Goal: Task Accomplishment & Management: Complete application form

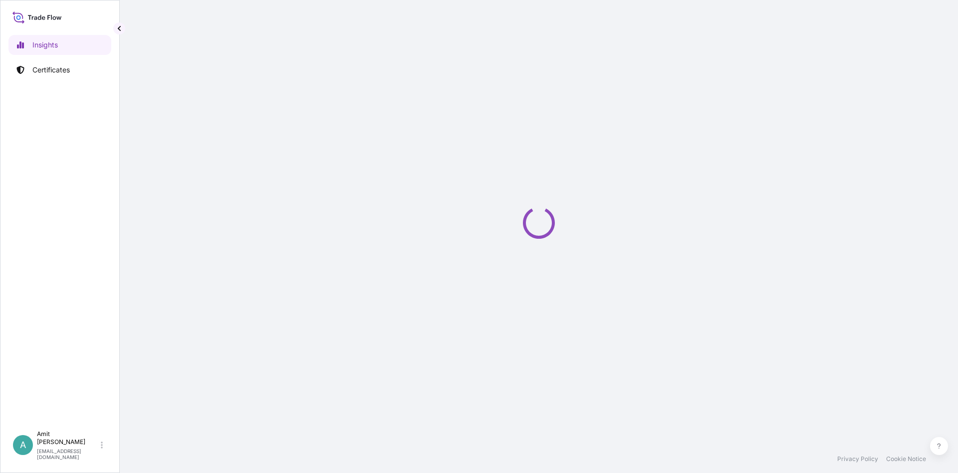
select select "2025"
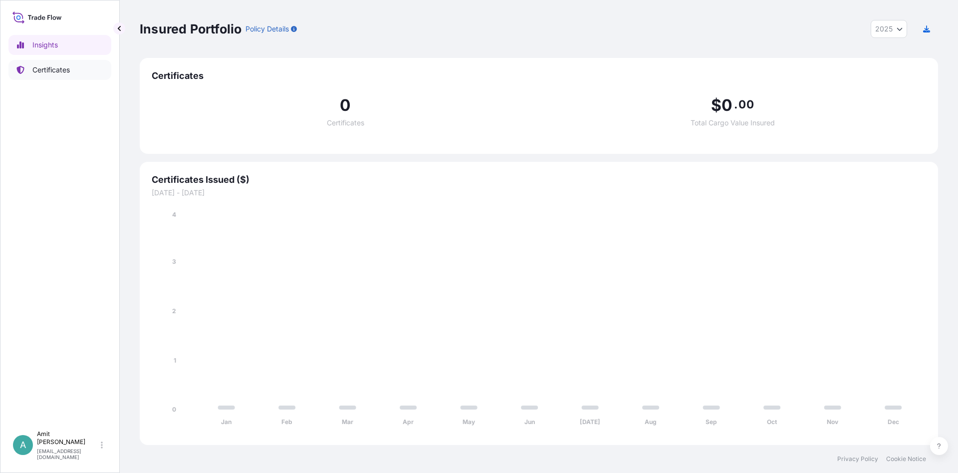
click at [46, 74] on p "Certificates" at bounding box center [50, 70] width 37 height 10
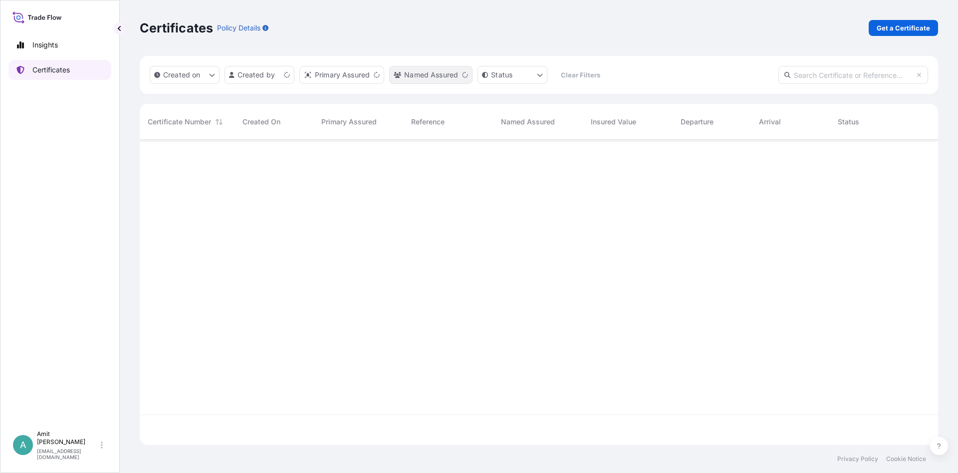
scroll to position [310, 798]
click at [881, 32] on p "Get a Certificate" at bounding box center [903, 28] width 53 height 10
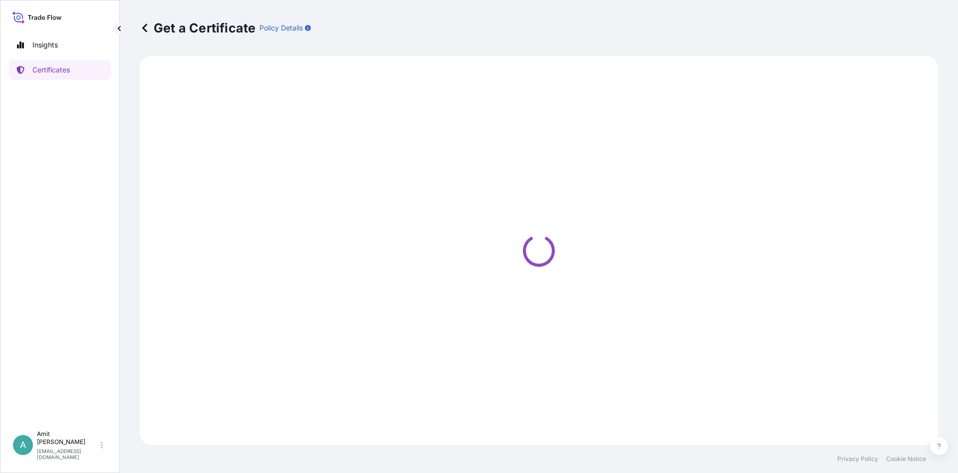
select select "Sea"
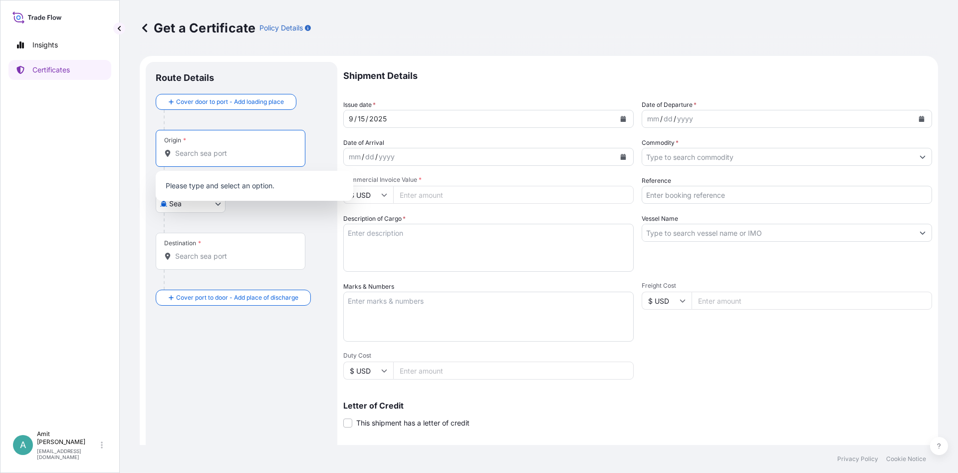
click at [206, 155] on input "Origin *" at bounding box center [234, 153] width 118 height 10
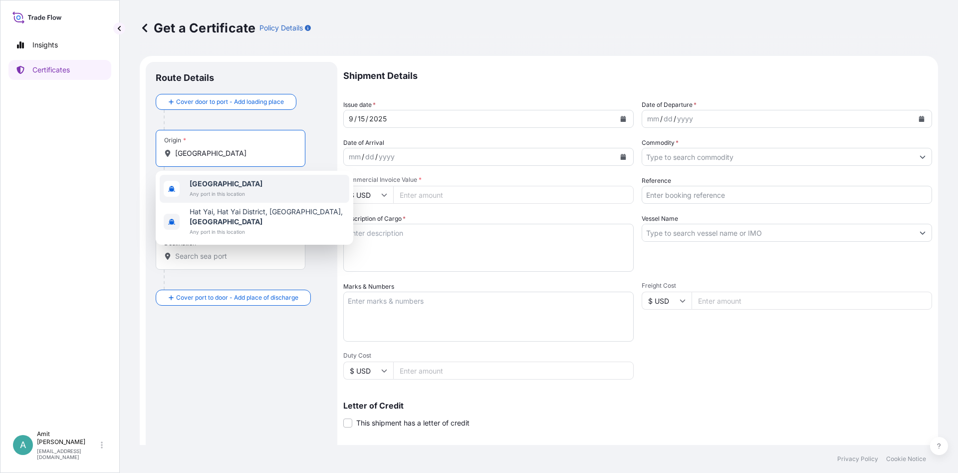
click at [234, 183] on span "[GEOGRAPHIC_DATA]" at bounding box center [226, 184] width 73 height 10
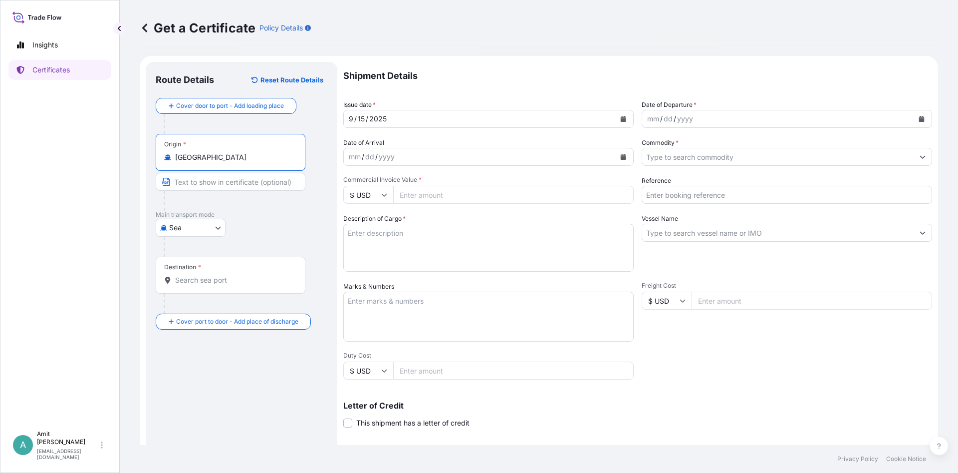
type input "[GEOGRAPHIC_DATA]"
click at [193, 262] on div "Destination *" at bounding box center [231, 275] width 150 height 37
click at [193, 275] on input "Destination *" at bounding box center [234, 280] width 118 height 10
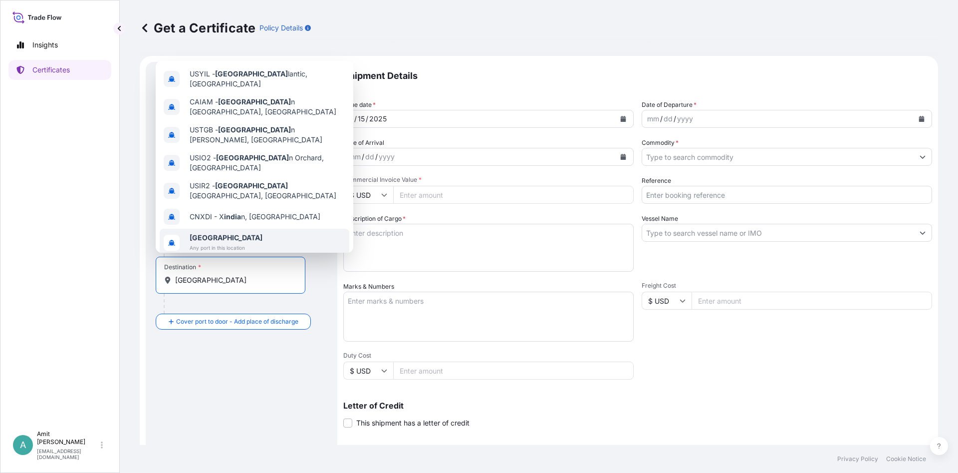
click at [222, 233] on span "[GEOGRAPHIC_DATA]" at bounding box center [226, 238] width 73 height 10
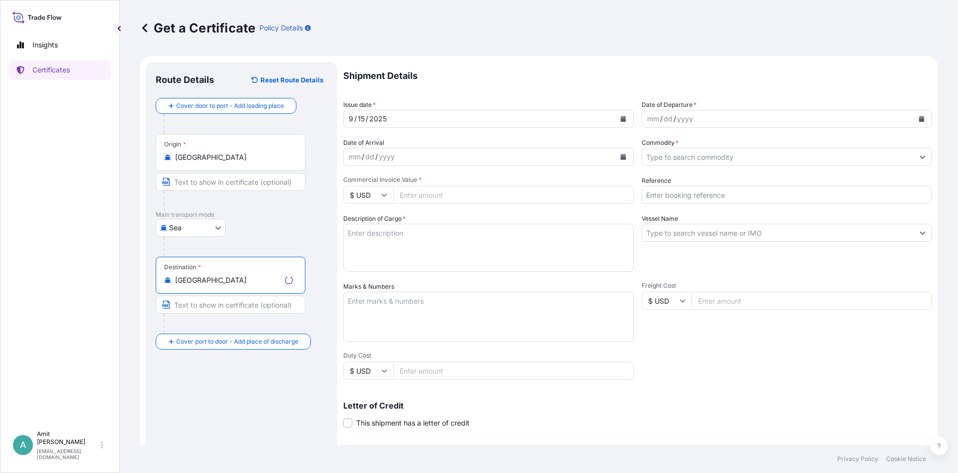
type input "[GEOGRAPHIC_DATA]"
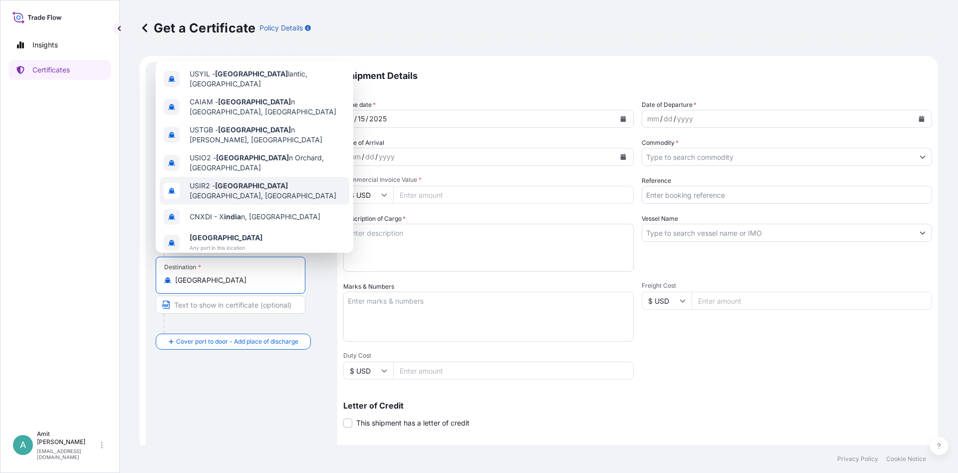
click at [570, 115] on div "[DATE]" at bounding box center [479, 119] width 271 height 18
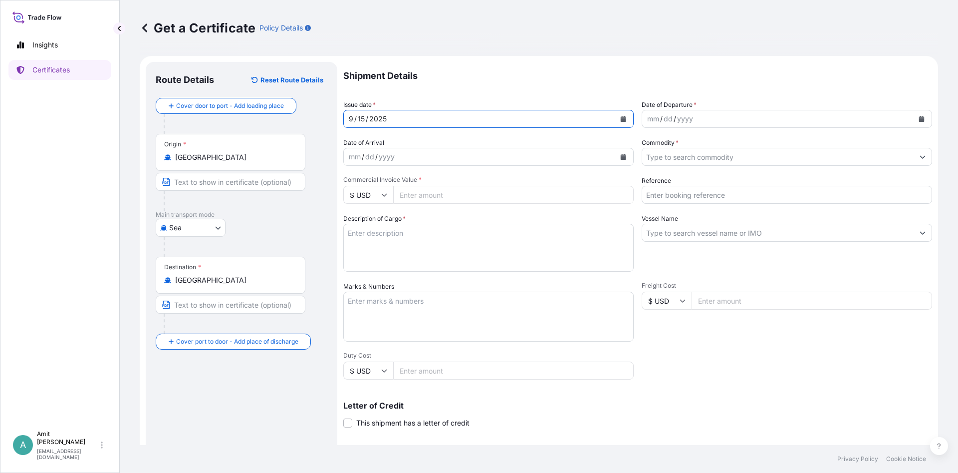
click at [624, 120] on icon "Calendar" at bounding box center [623, 119] width 5 height 6
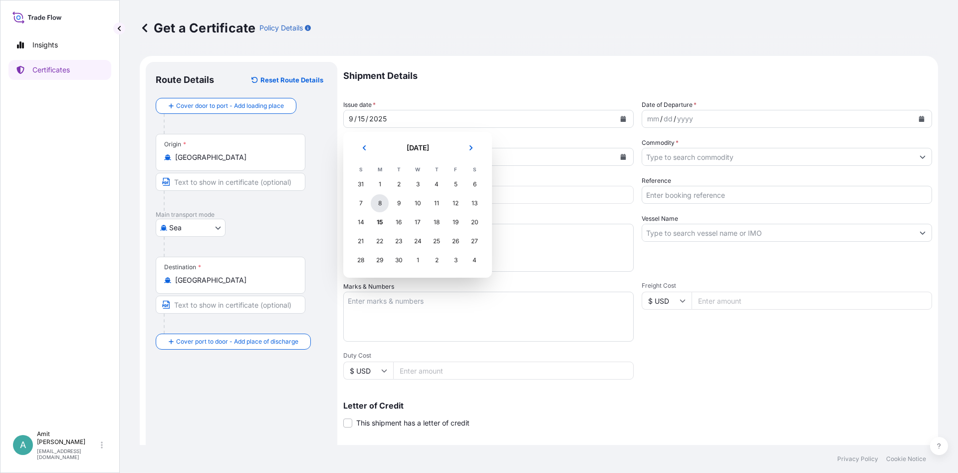
click at [379, 202] on div "8" at bounding box center [380, 203] width 18 height 18
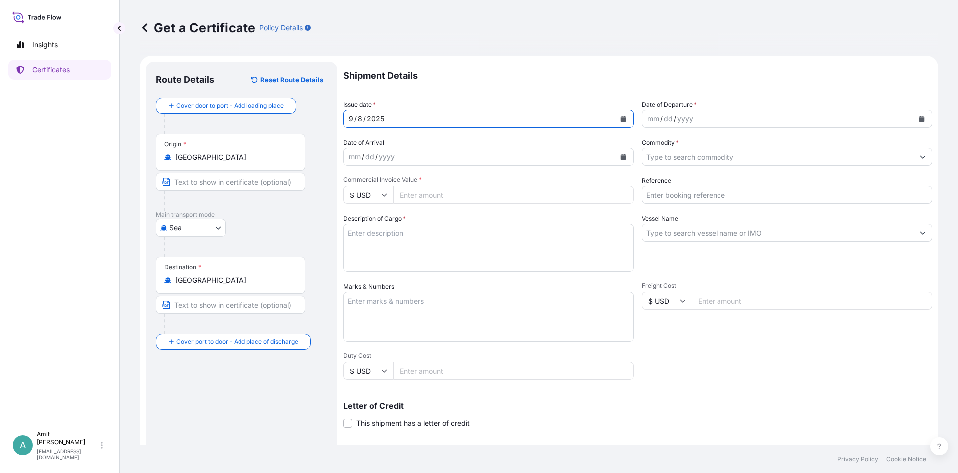
click at [849, 116] on div "mm / dd / yyyy" at bounding box center [777, 119] width 271 height 18
click at [914, 117] on button "Calendar" at bounding box center [922, 119] width 16 height 16
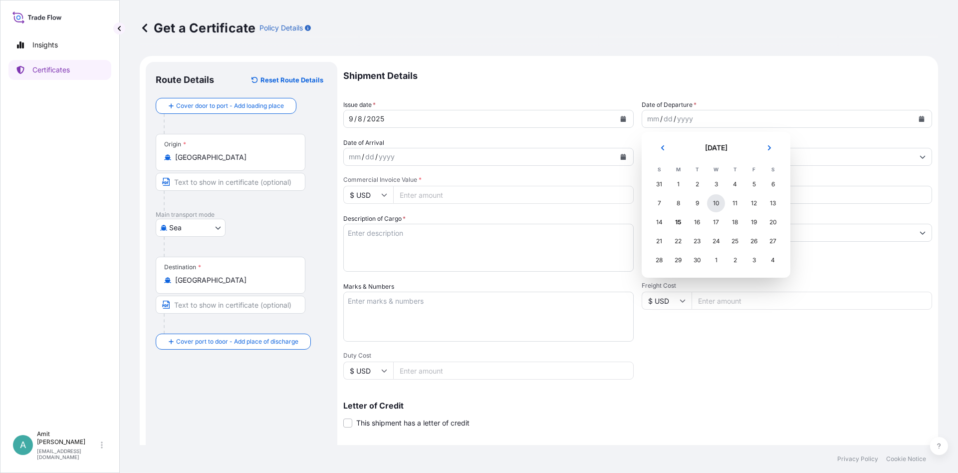
click at [711, 202] on div "10" at bounding box center [716, 203] width 18 height 18
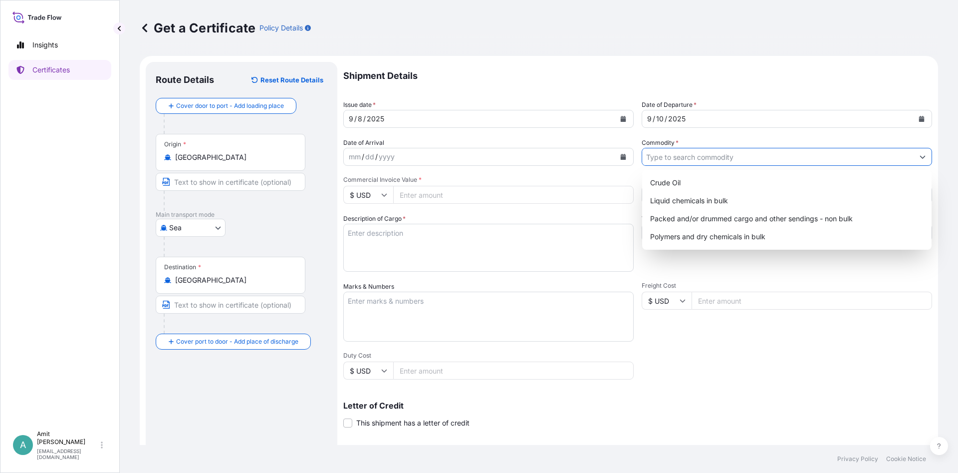
click at [717, 163] on input "Commodity *" at bounding box center [777, 157] width 271 height 18
click at [702, 234] on div "Polymers and dry chemicals in bulk" at bounding box center [786, 237] width 281 height 18
type input "Polymers and dry chemicals in bulk"
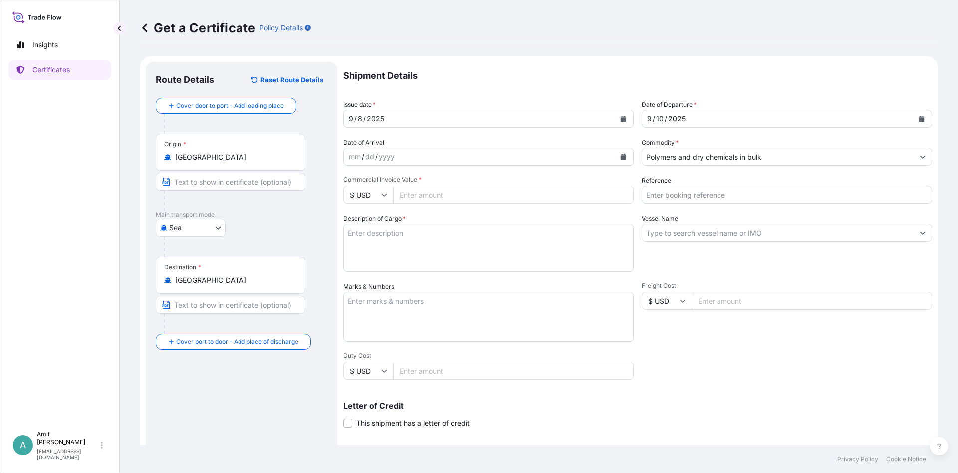
click at [438, 196] on input "Commercial Invoice Value *" at bounding box center [513, 195] width 241 height 18
click at [464, 185] on div "Commercial Invoice Value * $ USD" at bounding box center [488, 190] width 290 height 28
click at [472, 192] on input "Commercial Invoice Value *" at bounding box center [513, 195] width 241 height 18
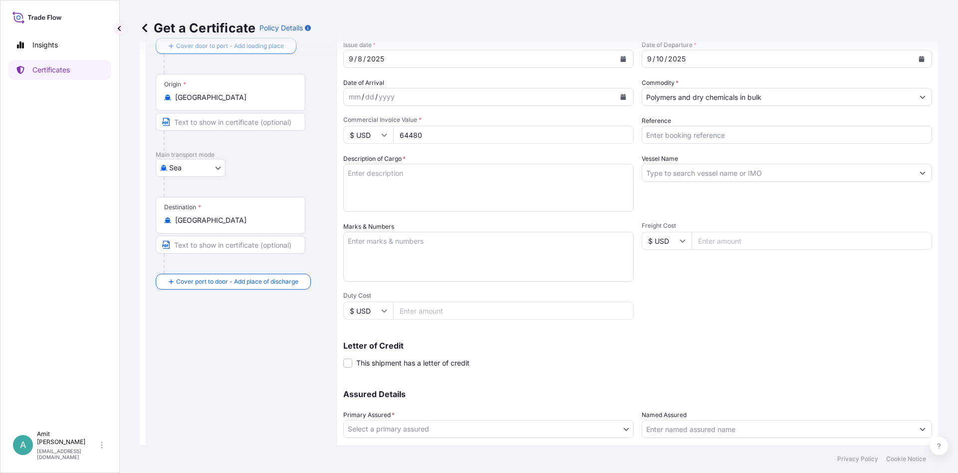
type input "64480"
click at [776, 132] on input "Reference" at bounding box center [787, 135] width 290 height 18
type input "SO # 5013235831"
click at [773, 170] on input "Vessel Name" at bounding box center [777, 173] width 271 height 18
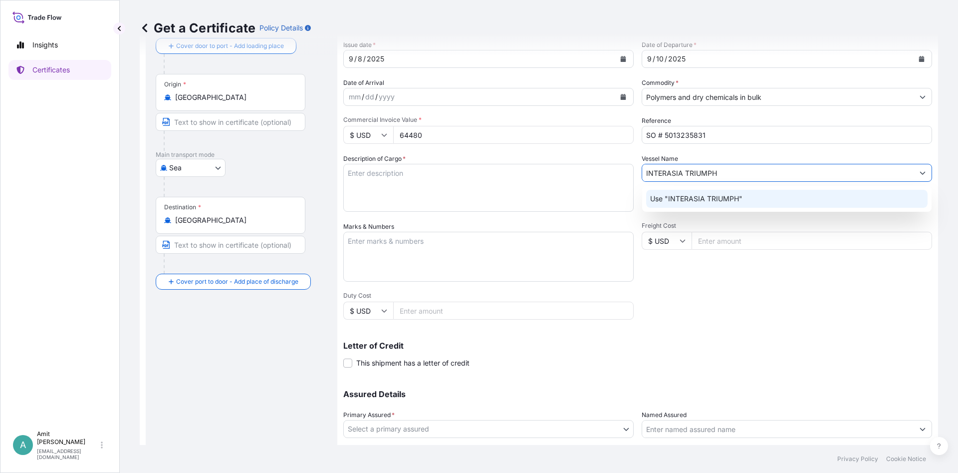
click at [790, 204] on div "Use "INTERASIA TRIUMPH"" at bounding box center [786, 199] width 281 height 18
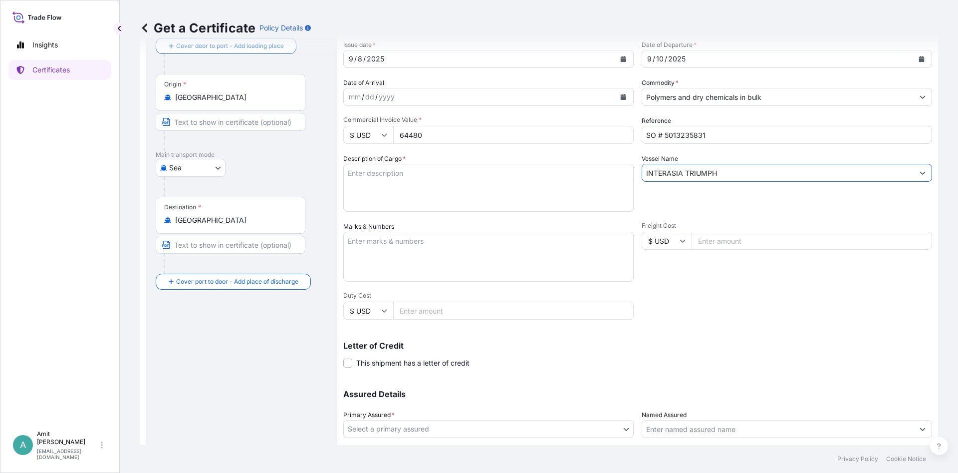
type input "INTERASIA TRIUMPH"
click at [462, 194] on textarea "Description of Cargo *" at bounding box center [488, 188] width 290 height 48
paste textarea "POLYPROPYLENE MOPLEN HP600J"
click at [348, 174] on textarea "POLYPROPYLENE MOPLEN HP600J" at bounding box center [488, 188] width 290 height 48
paste textarea "104 MT"
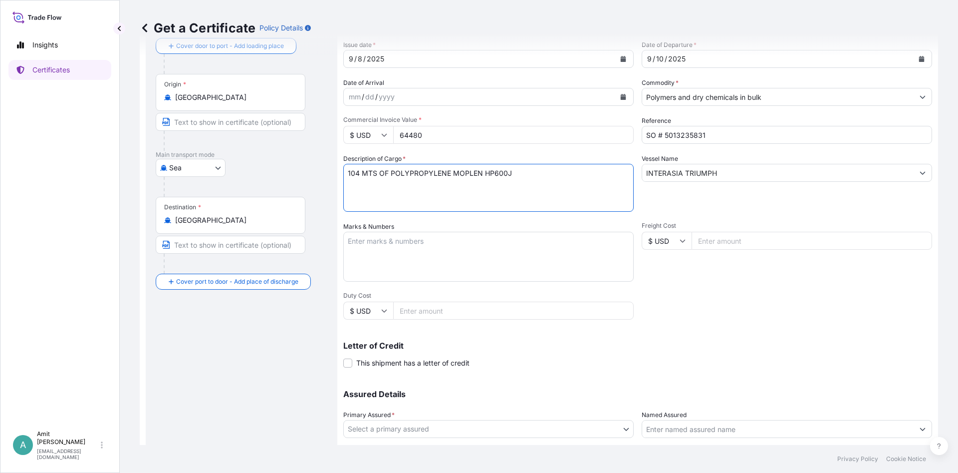
click at [360, 174] on textarea "104 MTS OF POLYPROPYLENE MOPLEN HP600J" at bounding box center [488, 188] width 290 height 48
click at [524, 181] on textarea "104.00 MTS OF POLYPROPYLENE MOPLEN HP600J" at bounding box center [488, 188] width 290 height 48
click at [529, 176] on textarea "104.00 MTS OF POLYPROPYLENE MOPLEN HP600J" at bounding box center [488, 188] width 290 height 48
paste textarea "AS PER PURCHASE AND SALE CONTRACT NO. 5013235831 DATED [DATE]"
drag, startPoint x: 361, startPoint y: 174, endPoint x: 330, endPoint y: 178, distance: 30.7
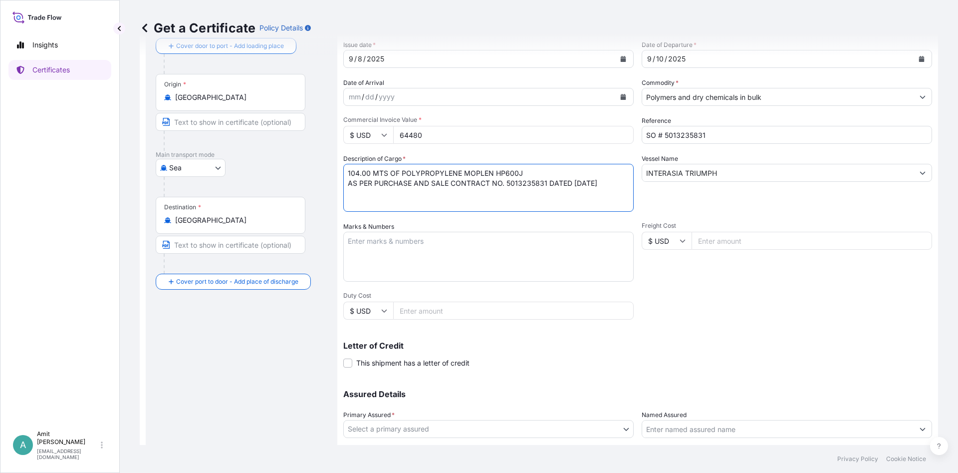
click at [343, 178] on textarea "104.00 MTS OF POLYPROPYLENE MOPLEN HP600J AS PER PURCHASE AND SALE CONTRACT NO.…" at bounding box center [488, 188] width 290 height 48
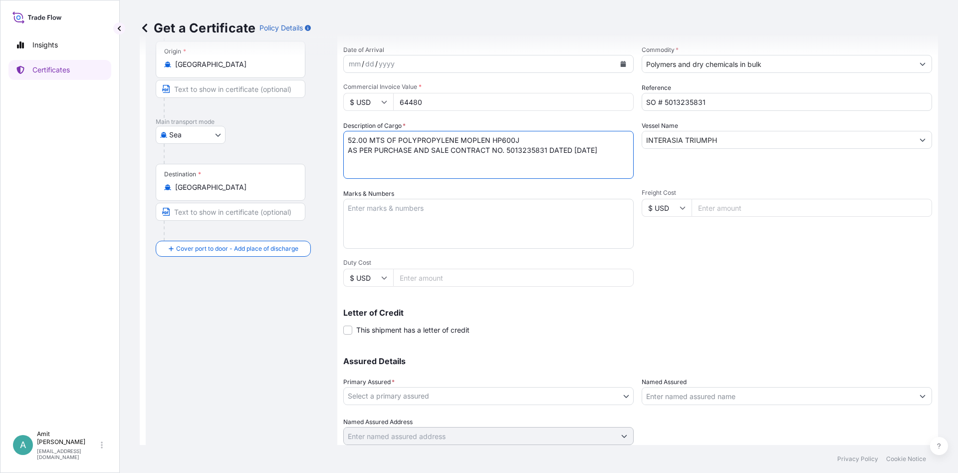
scroll to position [121, 0]
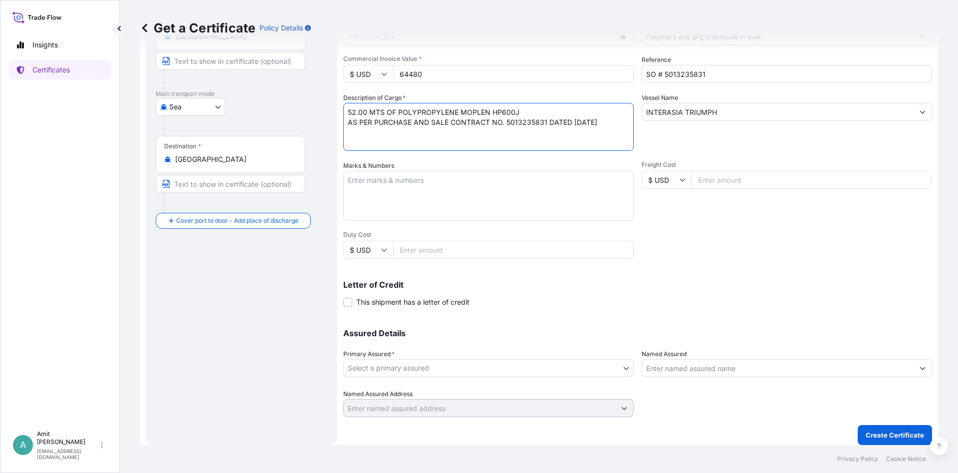
type textarea "52.00 MTS OF POLYPROPYLENE MOPLEN HP600J AS PER PURCHASE AND SALE CONTRACT NO. …"
click at [370, 300] on span "This shipment has a letter of credit" at bounding box center [412, 302] width 113 height 10
click at [343, 296] on input "This shipment has a letter of credit" at bounding box center [343, 296] width 0 height 0
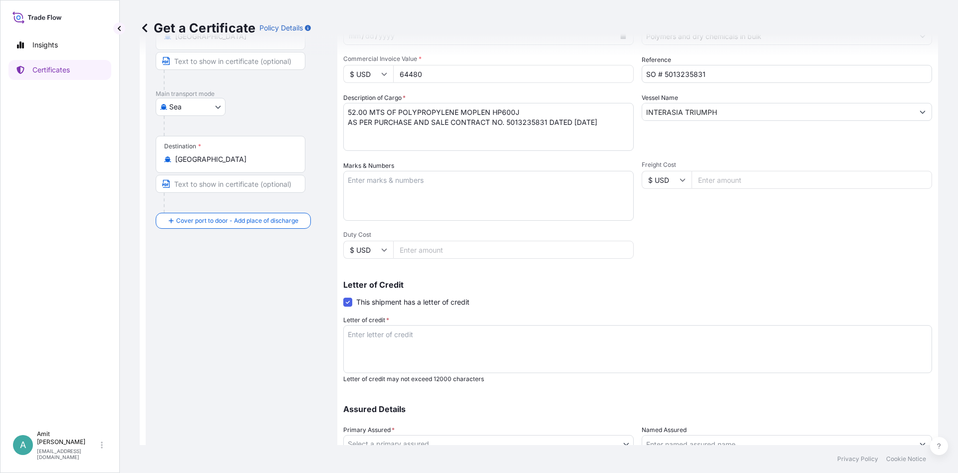
click at [370, 342] on textarea "Letter of credit *" at bounding box center [637, 349] width 589 height 48
click at [639, 354] on textarea "Letter of credit *" at bounding box center [637, 349] width 589 height 48
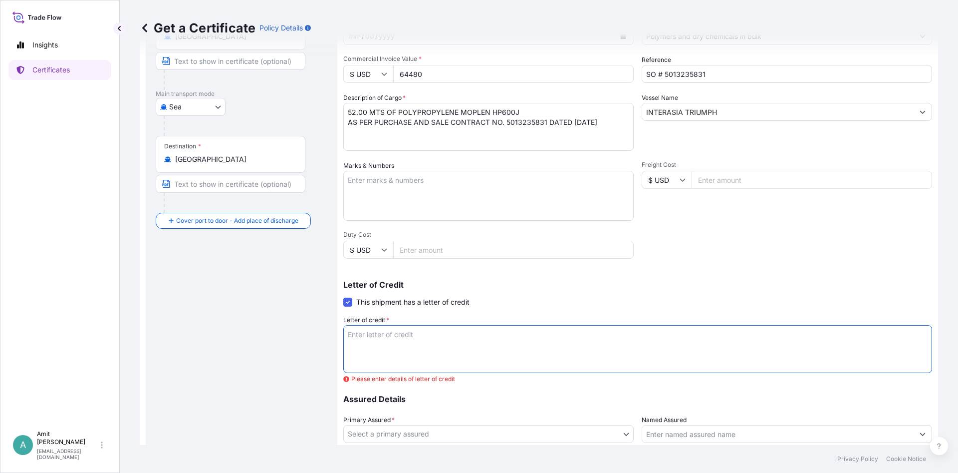
paste textarea "MARINE INSURANCE"
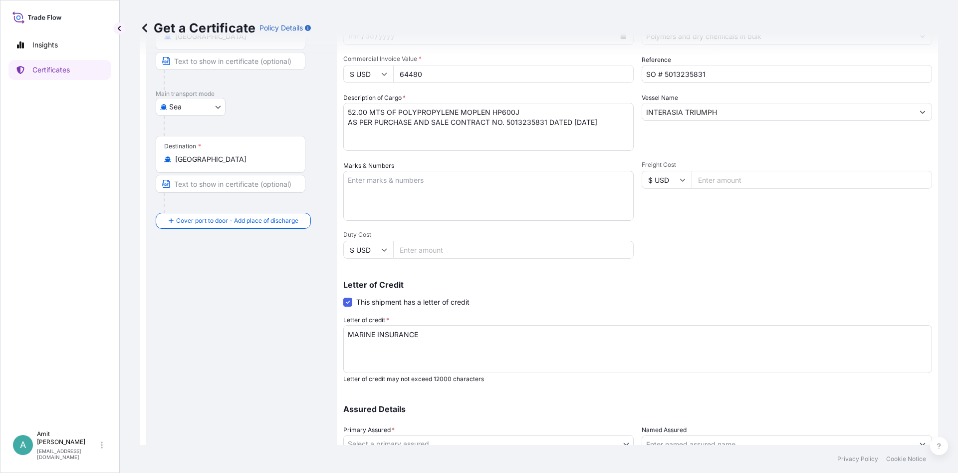
click at [501, 358] on textarea "MARINE INSURANCE" at bounding box center [637, 349] width 589 height 48
paste textarea "CERTIFICATE"
click at [534, 345] on textarea "MARINE INSURANCE CERTIFICATE" at bounding box center [637, 349] width 589 height 48
paste textarea "MADE TO ORDER"
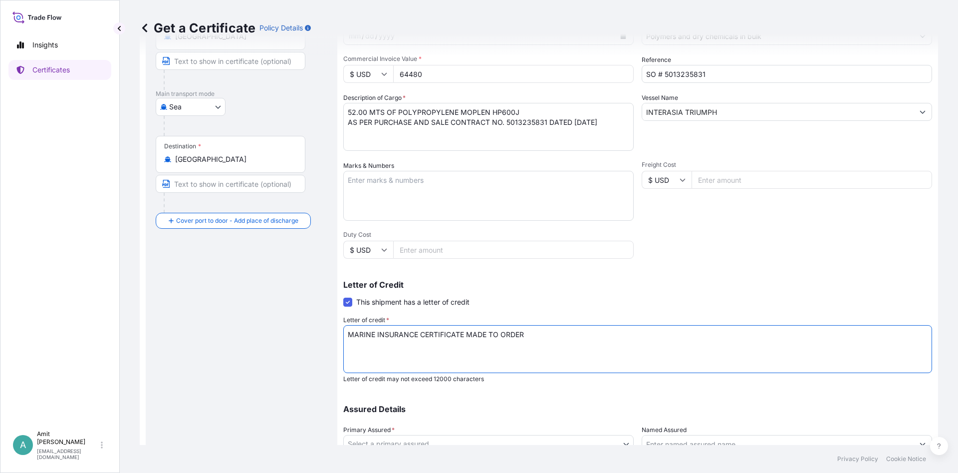
click at [607, 344] on textarea "MARINE INSURANCE CERTIFICATE MADE TO ORDER" at bounding box center [637, 349] width 589 height 48
paste textarea "COVERING INSTITUTE CARGO CLAUSE (A), WITH EXTENDED COVER FOR TRANSSHIPMENT RISK…"
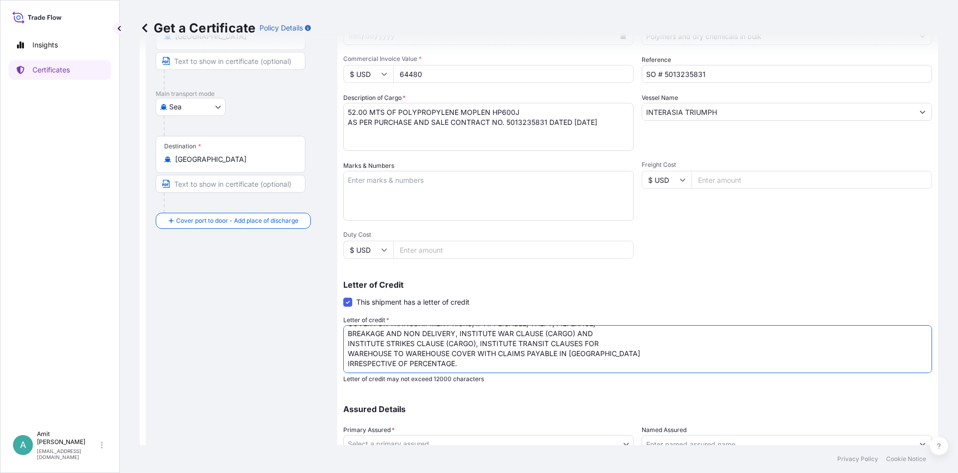
scroll to position [0, 0]
click at [740, 333] on textarea "MARINE INSURANCE CERTIFICATE MADE TO ORDER COVERING INSTITUTE CARGO CLAUSE (A),…" at bounding box center [637, 349] width 589 height 48
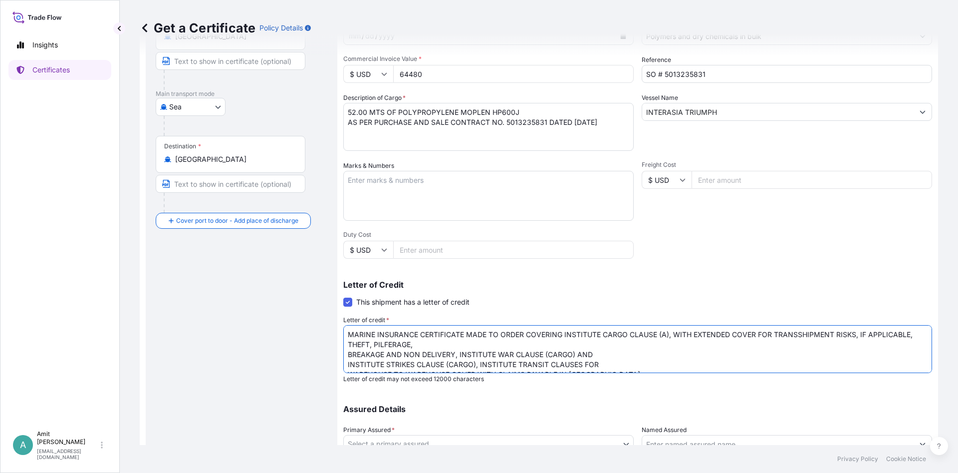
click at [424, 342] on textarea "MARINE INSURANCE CERTIFICATE MADE TO ORDER COVERING INSTITUTE CARGO CLAUSE (A),…" at bounding box center [637, 349] width 589 height 48
click at [683, 342] on textarea "MARINE INSURANCE CERTIFICATE MADE TO ORDER COVERING INSTITUTE CARGO CLAUSE (A),…" at bounding box center [637, 349] width 589 height 48
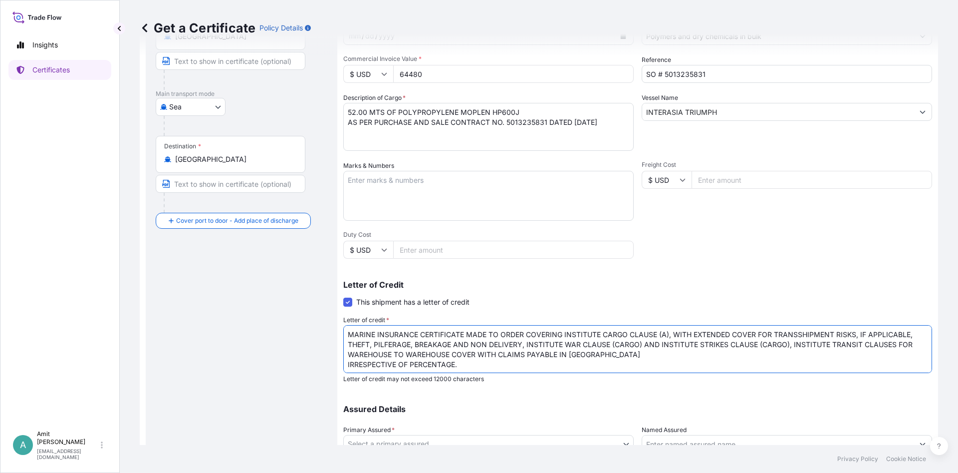
click at [605, 355] on textarea "MARINE INSURANCE CERTIFICATE MADE TO ORDER COVERING INSTITUTE CARGO CLAUSE (A),…" at bounding box center [637, 349] width 589 height 48
click at [709, 357] on textarea "MARINE INSURANCE CERTIFICATE MADE TO ORDER COVERING INSTITUTE CARGO CLAUSE (A),…" at bounding box center [637, 349] width 589 height 48
click at [702, 354] on textarea "MARINE INSURANCE CERTIFICATE MADE TO ORDER COVERING INSTITUTE CARGO CLAUSE (A),…" at bounding box center [637, 349] width 589 height 48
paste textarea "LC NO: 0193625IM0B00222 DATED 250826, IEC CODE : 0299014002"
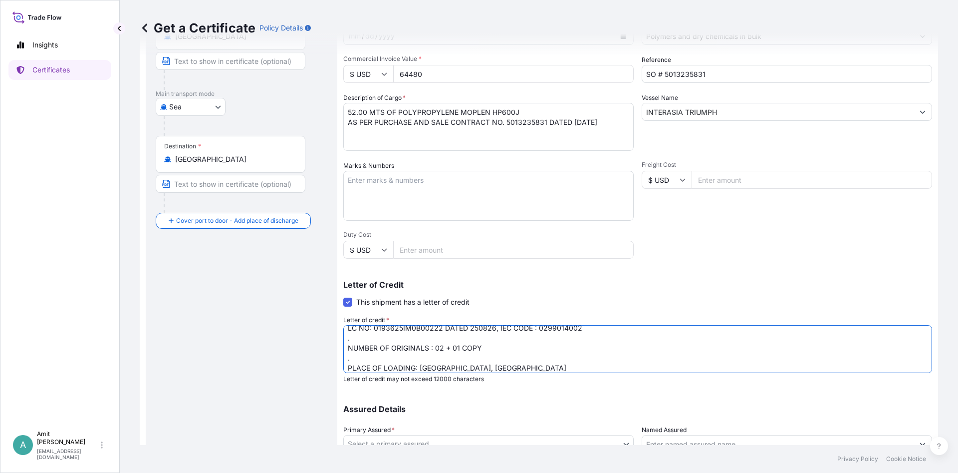
scroll to position [56, 0]
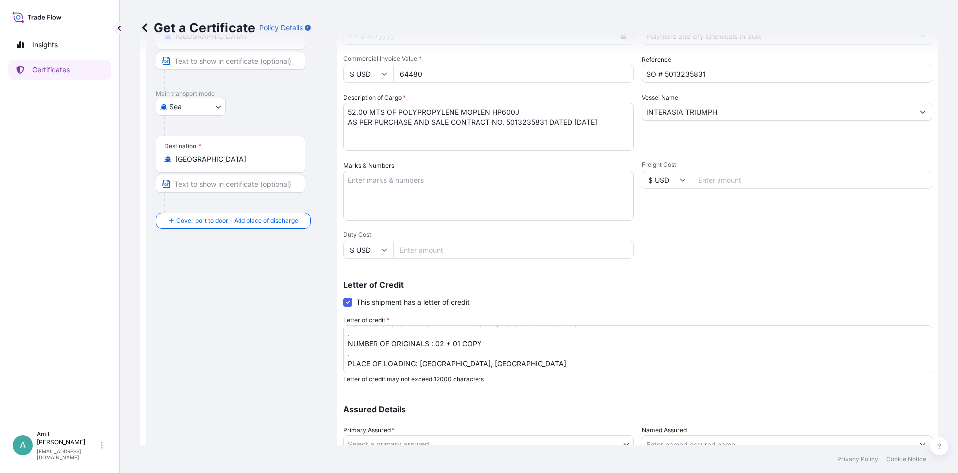
click at [400, 364] on textarea "MARINE INSURANCE CERTIFICATE MADE TO ORDER COVERING INSTITUTE CARGO CLAUSE (A),…" at bounding box center [637, 349] width 589 height 48
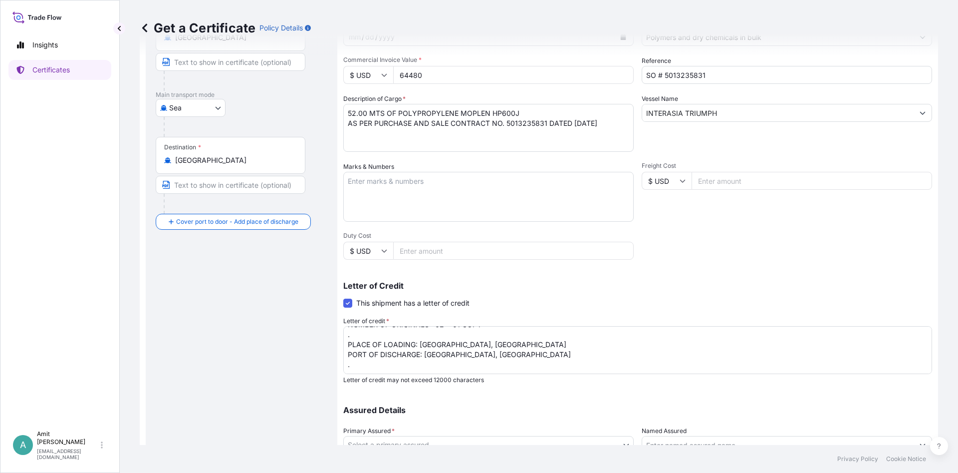
scroll to position [85, 0]
click at [527, 351] on textarea "MARINE INSURANCE CERTIFICATE MADE TO ORDER COVERING INSTITUTE CARGO CLAUSE (A),…" at bounding box center [637, 350] width 589 height 48
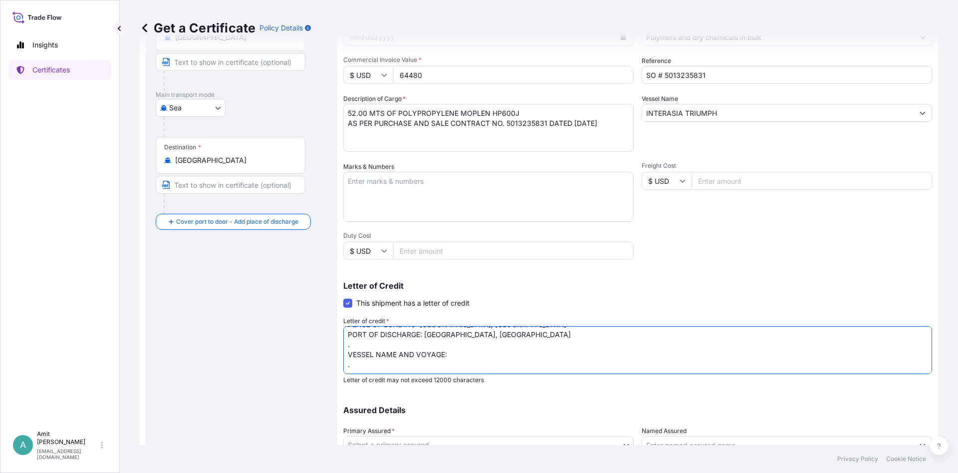
paste textarea "BIT SO: 5012466414 PL (1), SCC (1) , SCC (21 DAYS) - 1, COO (1), COO (AL WAHA) …"
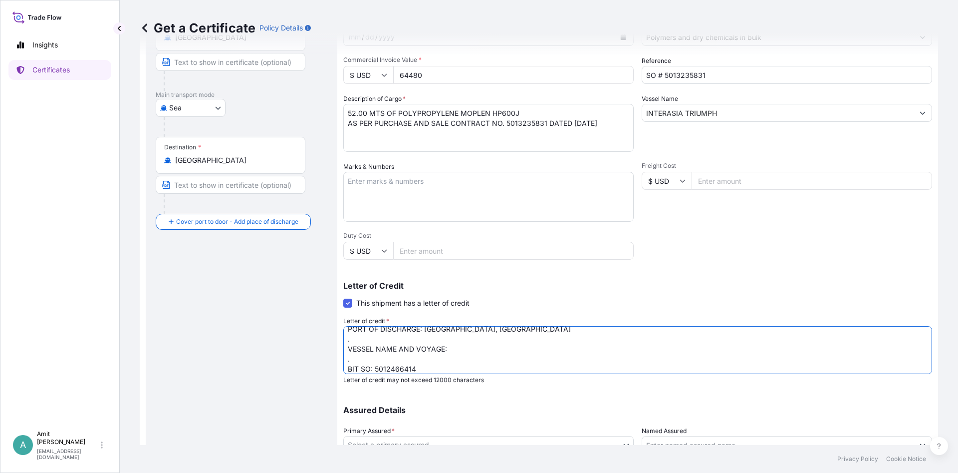
scroll to position [116, 0]
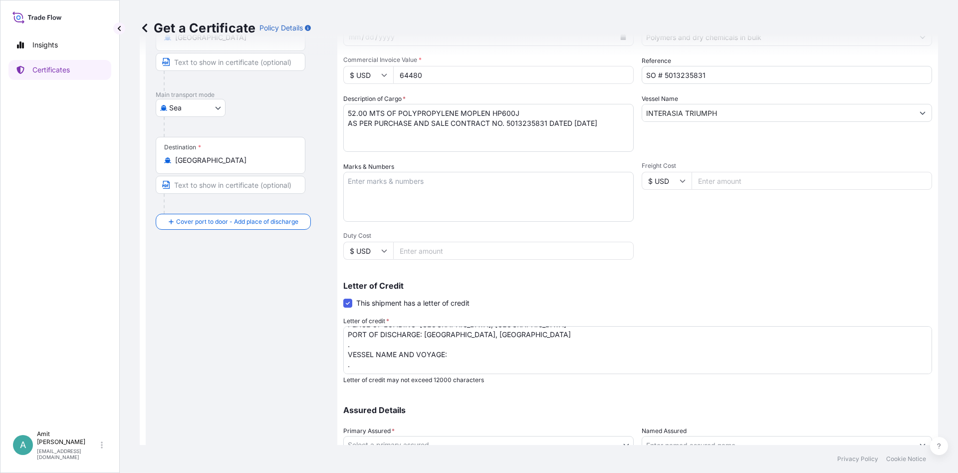
click at [398, 354] on textarea "MARINE INSURANCE CERTIFICATE MADE TO ORDER COVERING INSTITUTE CARGO CLAUSE (A),…" at bounding box center [637, 350] width 589 height 48
click at [396, 350] on textarea "MARINE INSURANCE CERTIFICATE MADE TO ORDER COVERING INSTITUTE CARGO CLAUSE (A),…" at bounding box center [637, 350] width 589 height 48
paste textarea "Insurance cover under this Insurance document is effective from: [DATE] . "[PER…"
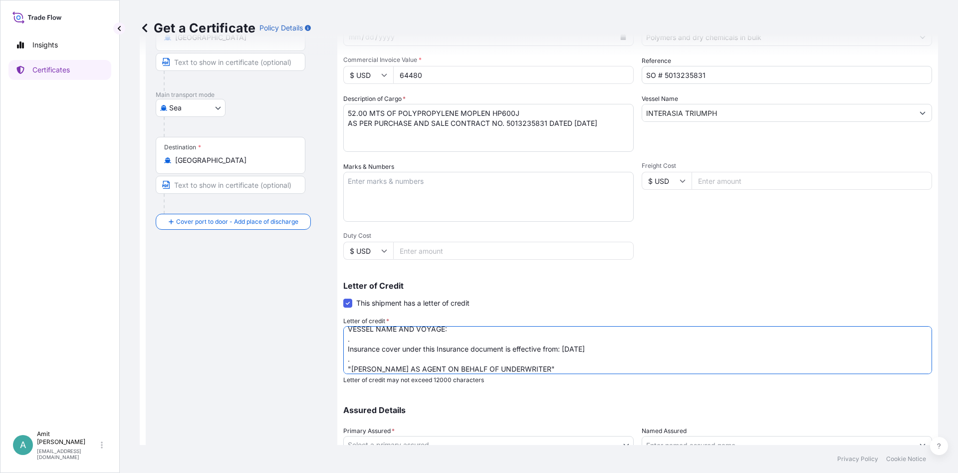
scroll to position [126, 0]
drag, startPoint x: 565, startPoint y: 339, endPoint x: 592, endPoint y: 337, distance: 26.5
click at [592, 337] on textarea "MARINE INSURANCE CERTIFICATE MADE TO ORDER COVERING INSTITUTE CARGO CLAUSE (A),…" at bounding box center [637, 350] width 589 height 48
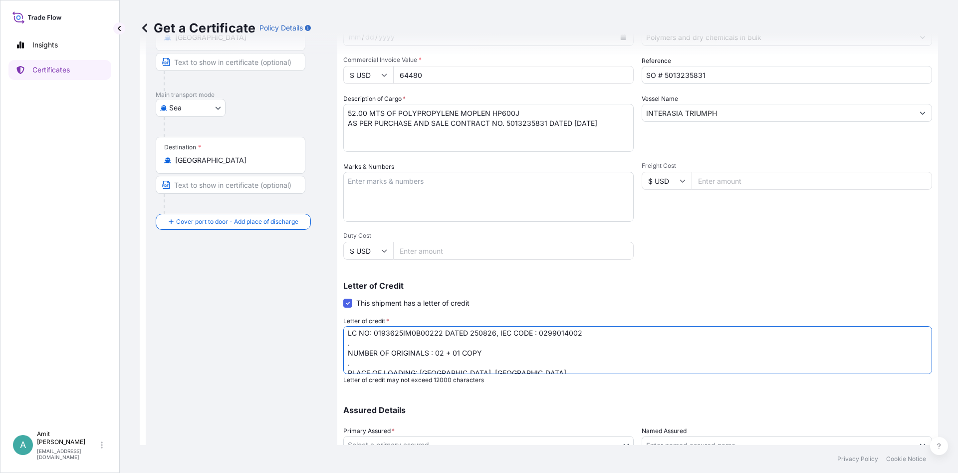
scroll to position [85, 0]
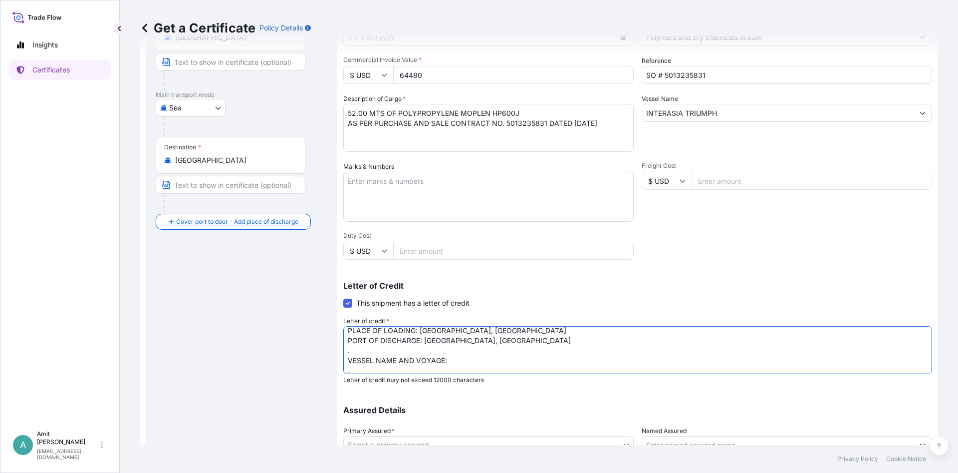
type textarea "MARINE INSURANCE CERTIFICATE MADE TO ORDER COVERING INSTITUTE CARGO CLAUSE (A),…"
click at [736, 114] on input "INTERASIA TRIUMPH" at bounding box center [777, 113] width 271 height 18
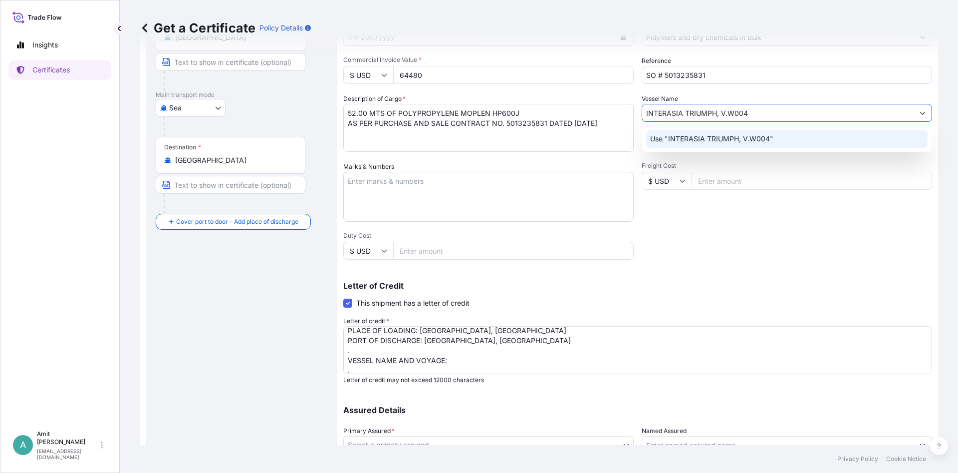
click at [767, 141] on p "Use "INTERASIA TRIUMPH, V.W004"" at bounding box center [711, 139] width 123 height 10
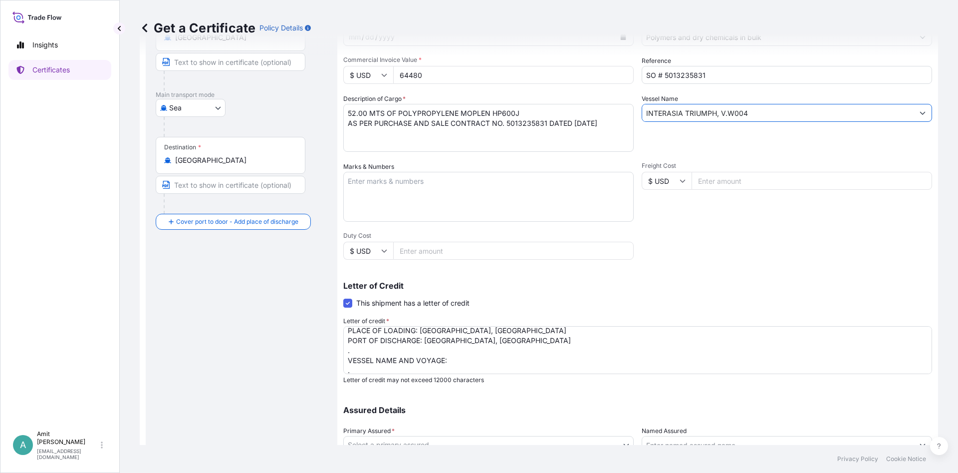
type input "INTERASIA TRIUMPH, V.W004"
click at [467, 360] on textarea "MARINE INSURANCE CERTIFICATE MADE TO ORDER COVERING INSTITUTE CARGO CLAUSE (A),…" at bounding box center [637, 350] width 589 height 48
paste textarea "INTERASIA TRIUMPH, V.W004"
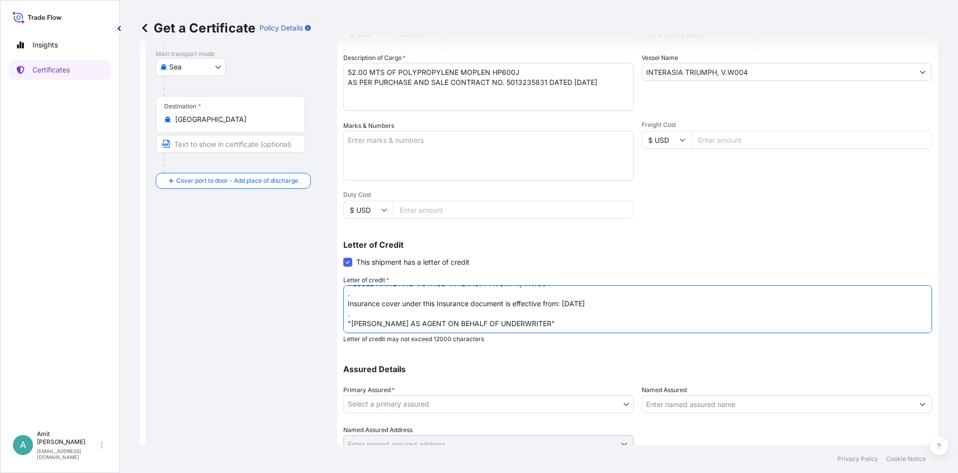
scroll to position [180, 0]
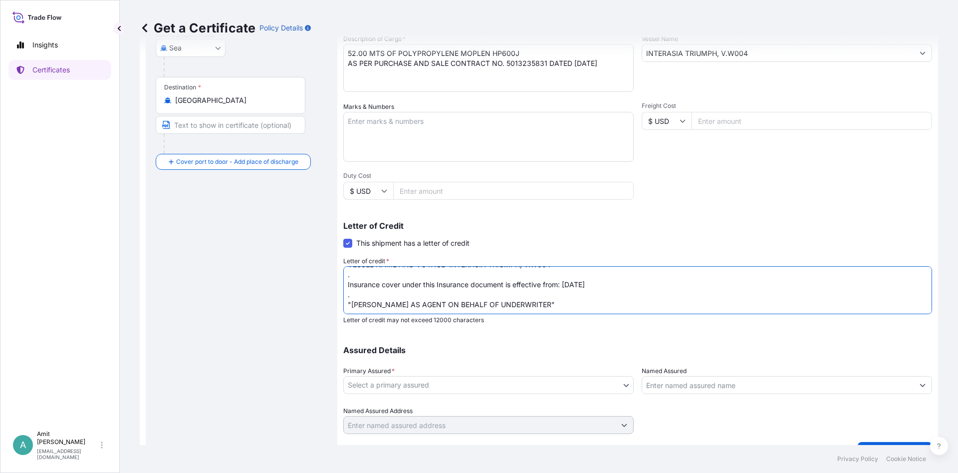
click at [566, 272] on textarea "MARINE INSURANCE CERTIFICATE MADE TO ORDER COVERING INSTITUTE CARGO CLAUSE (A),…" at bounding box center [637, 290] width 589 height 48
type textarea "MARINE INSURANCE CERTIFICATE MADE TO ORDER COVERING INSTITUTE CARGO CLAUSE (A),…"
click at [438, 385] on body "Insights Certificates A [PERSON_NAME] [EMAIL_ADDRESS][DOMAIN_NAME] Get a Certif…" at bounding box center [479, 236] width 958 height 473
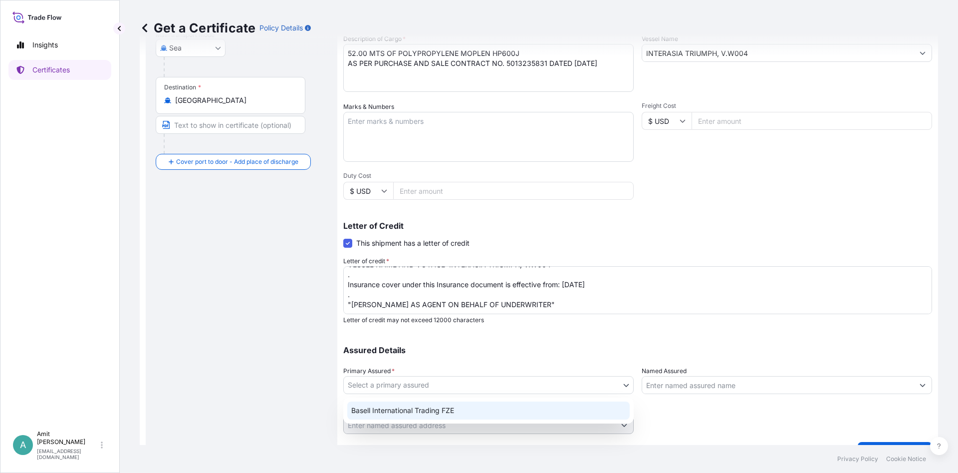
click at [378, 408] on div "Basell International Trading FZE" at bounding box center [488, 410] width 282 height 18
select select "32039"
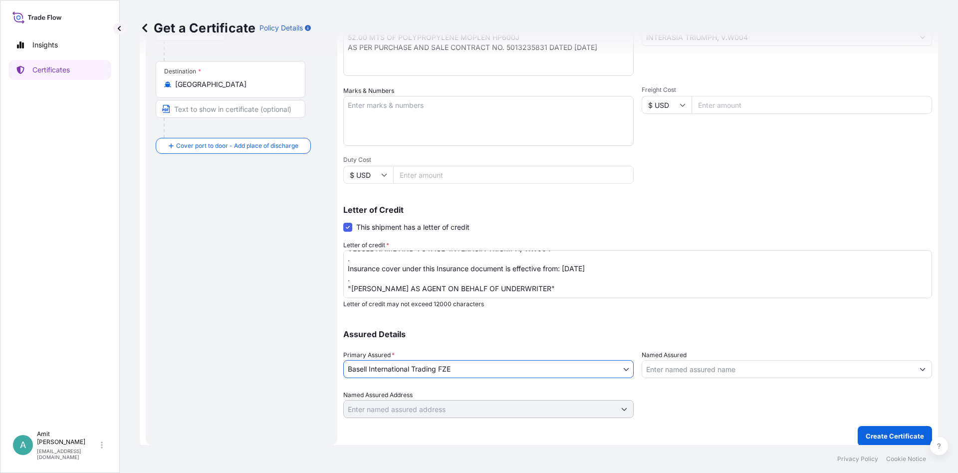
scroll to position [197, 0]
click at [918, 438] on p "Create Certificate" at bounding box center [895, 435] width 58 height 10
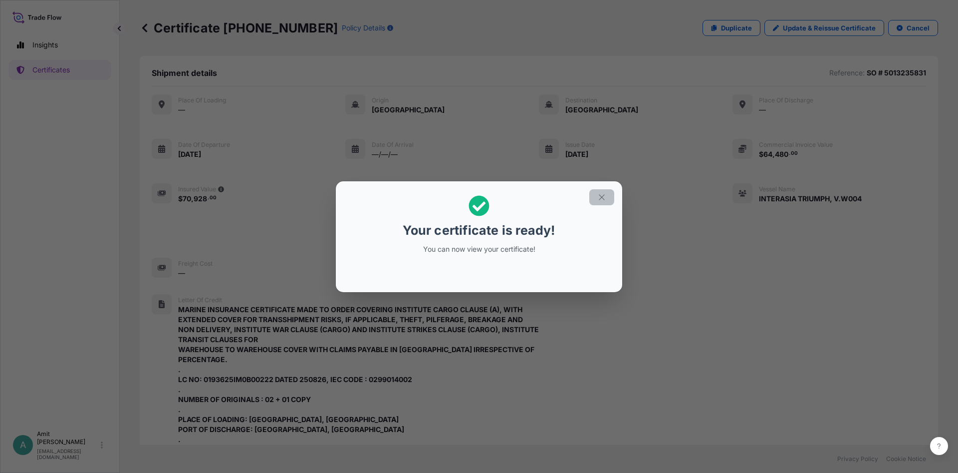
click at [607, 197] on button "button" at bounding box center [601, 197] width 25 height 16
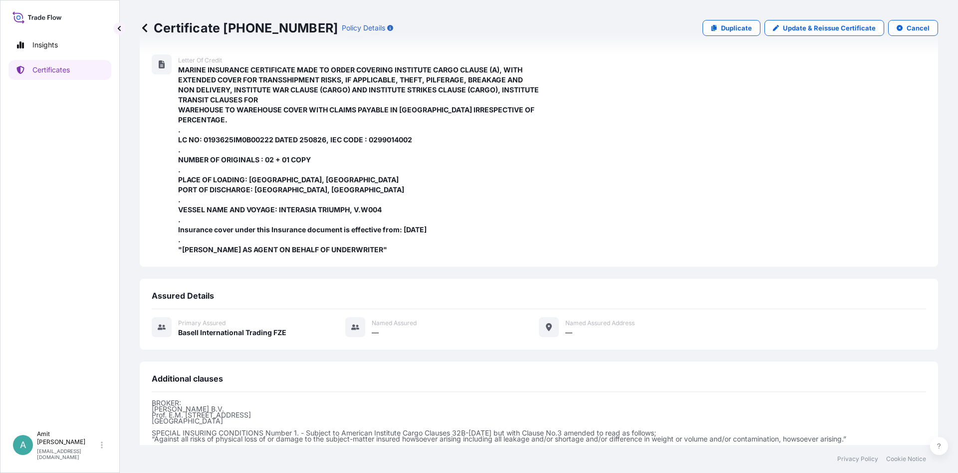
scroll to position [342, 0]
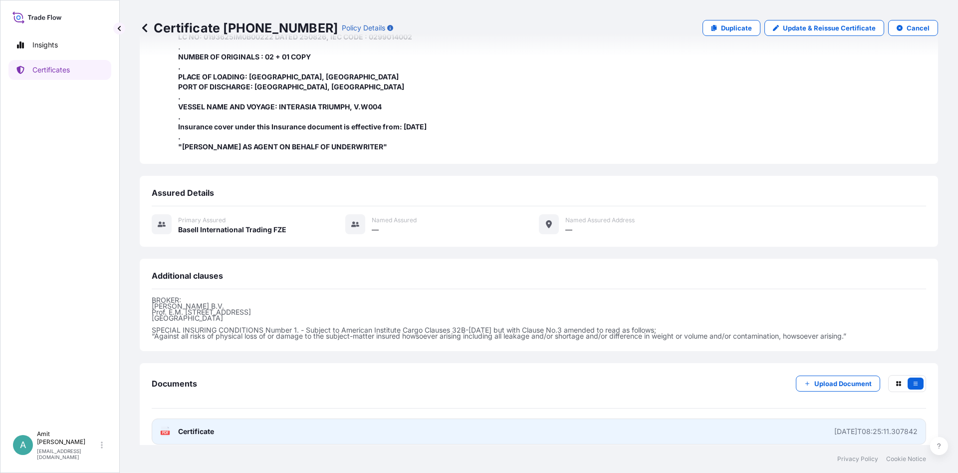
click at [206, 426] on span "Certificate" at bounding box center [196, 431] width 36 height 10
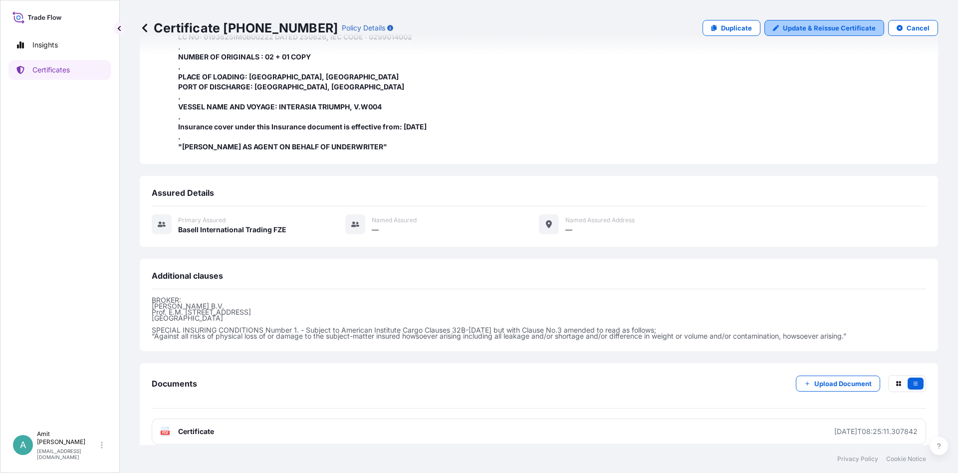
click at [814, 28] on p "Update & Reissue Certificate" at bounding box center [829, 28] width 93 height 10
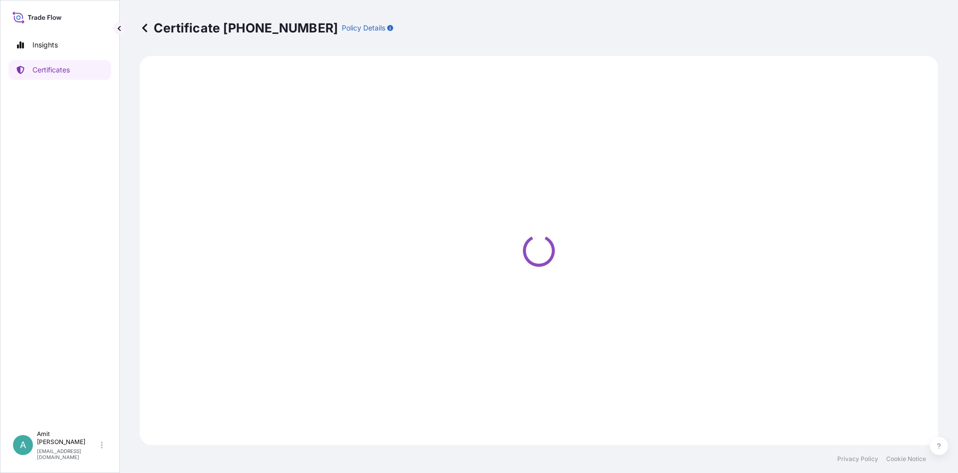
select select "Sea"
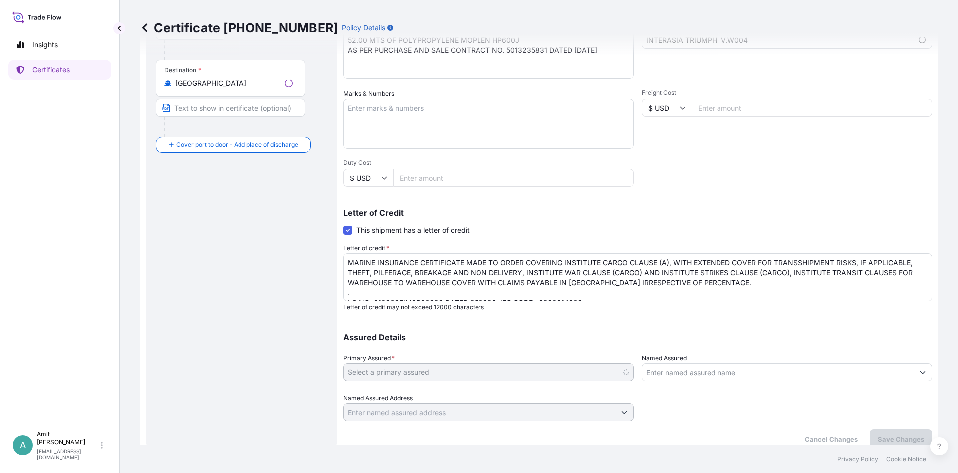
scroll to position [197, 0]
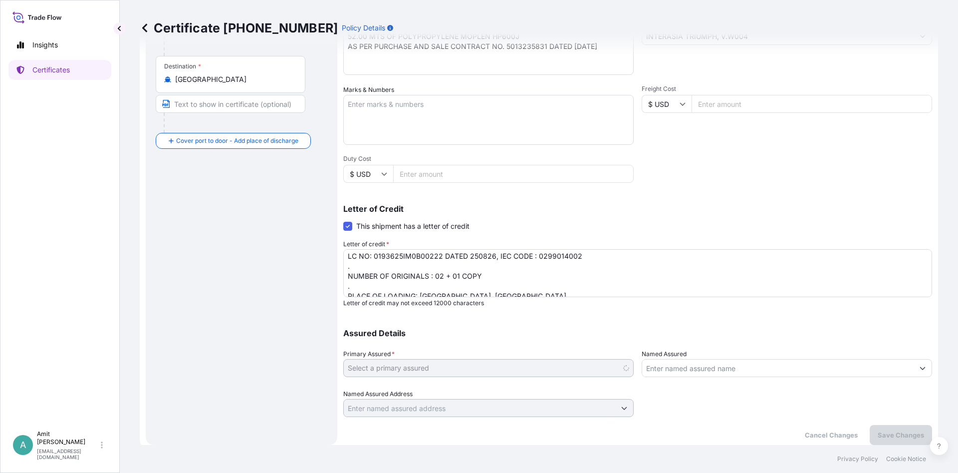
select select "32039"
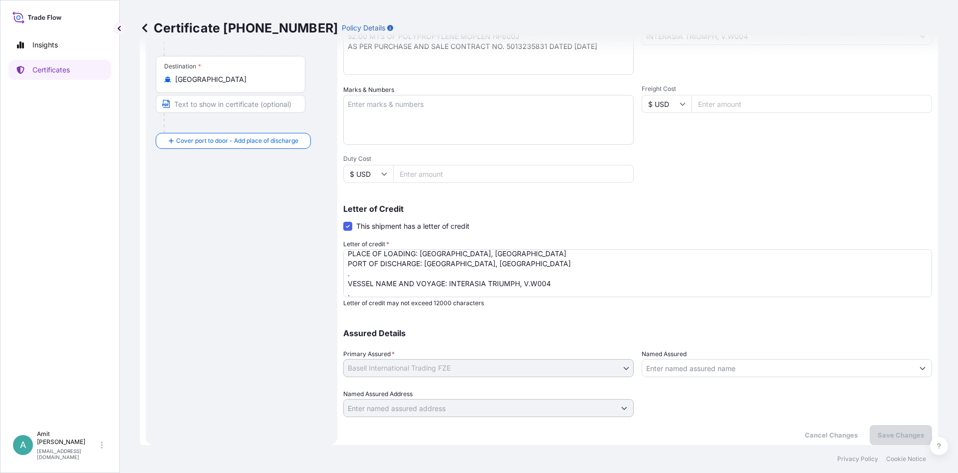
click at [364, 254] on textarea "MARINE INSURANCE CERTIFICATE MADE TO ORDER COVERING INSTITUTE CARGO CLAUSE (A),…" at bounding box center [637, 273] width 589 height 48
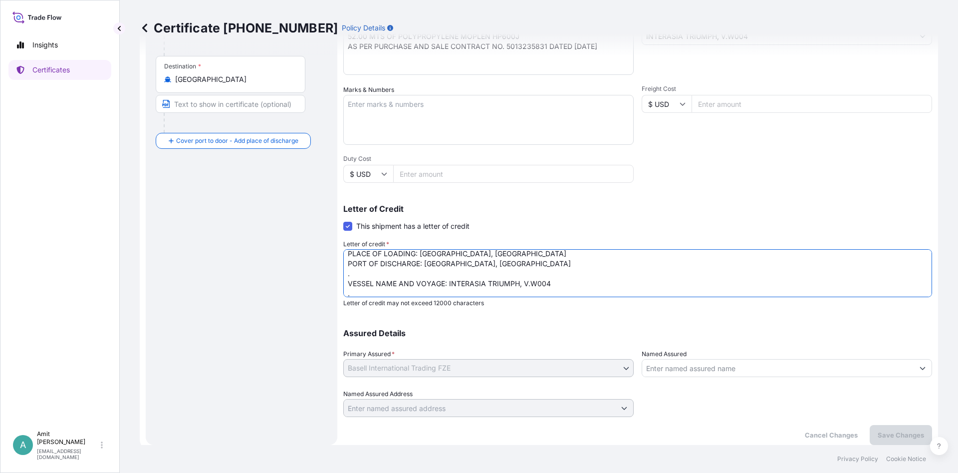
click at [364, 254] on textarea "MARINE INSURANCE CERTIFICATE MADE TO ORDER COVERING INSTITUTE CARGO CLAUSE (A),…" at bounding box center [637, 273] width 589 height 48
click at [563, 263] on textarea "MARINE INSURANCE CERTIFICATE MADE TO ORDER COVERING INSTITUTE CARGO CLAUSE (A),…" at bounding box center [637, 273] width 589 height 48
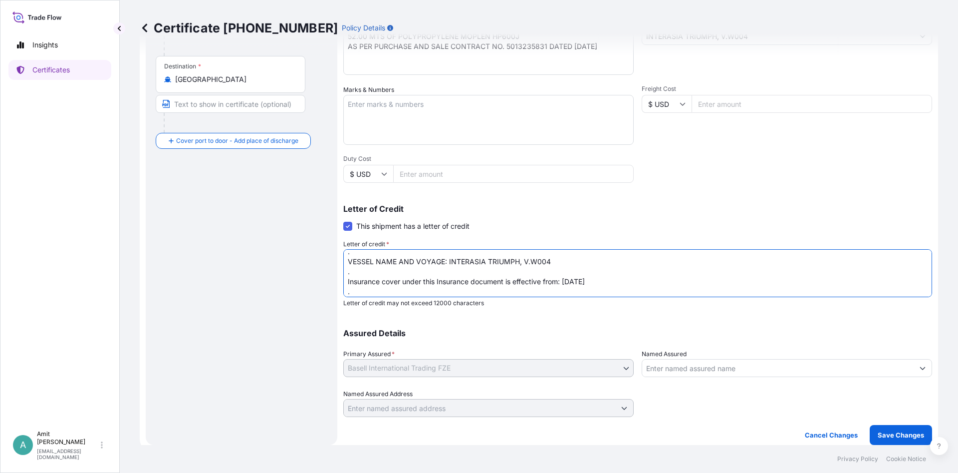
scroll to position [121, 0]
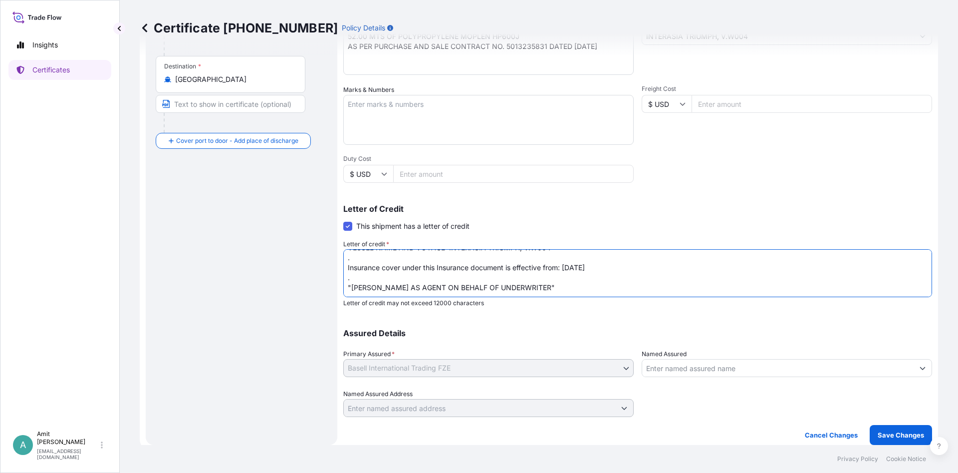
type textarea "MARINE INSURANCE CERTIFICATE MADE TO ORDER COVERING INSTITUTE CARGO CLAUSE (A),…"
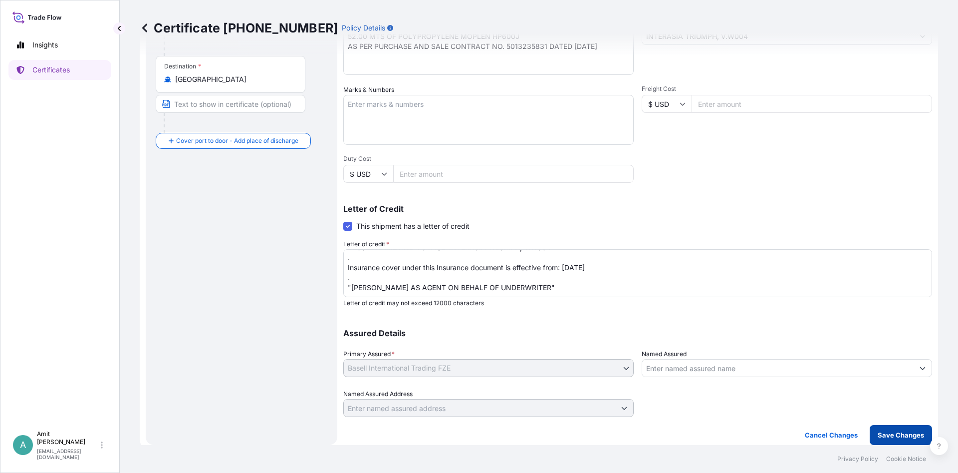
click at [899, 437] on p "Save Changes" at bounding box center [901, 435] width 46 height 10
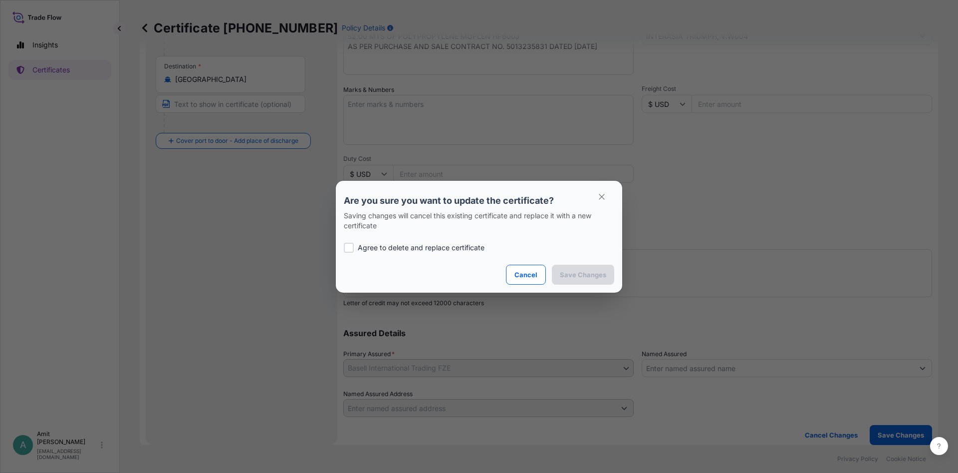
click at [393, 251] on p "Agree to delete and replace certificate" at bounding box center [421, 248] width 127 height 10
checkbox input "true"
click at [577, 273] on p "Save Changes" at bounding box center [583, 274] width 46 height 10
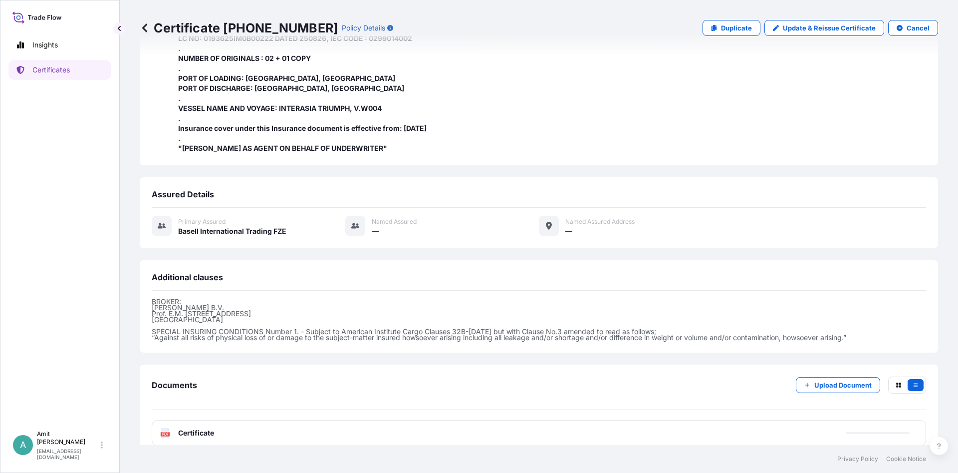
scroll to position [342, 0]
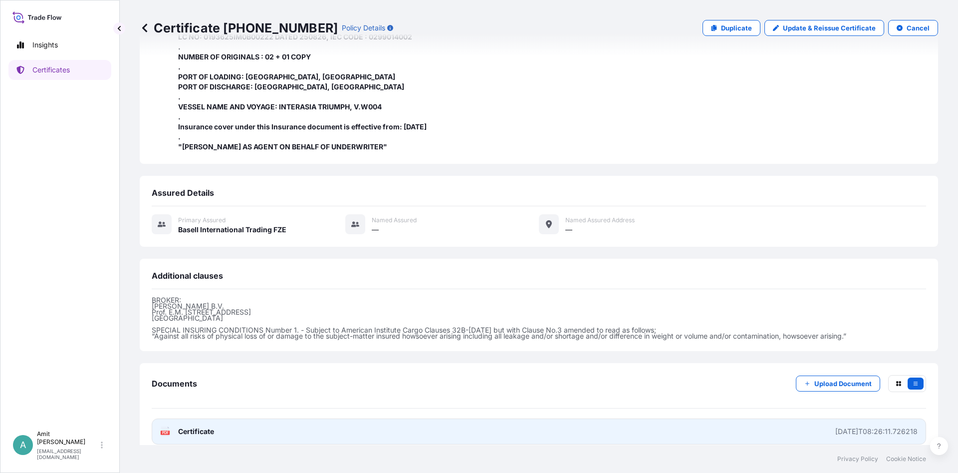
click at [279, 420] on link "PDF Certificate [DATE]T08:26:11.726218" at bounding box center [539, 431] width 775 height 26
